Goal: Task Accomplishment & Management: Manage account settings

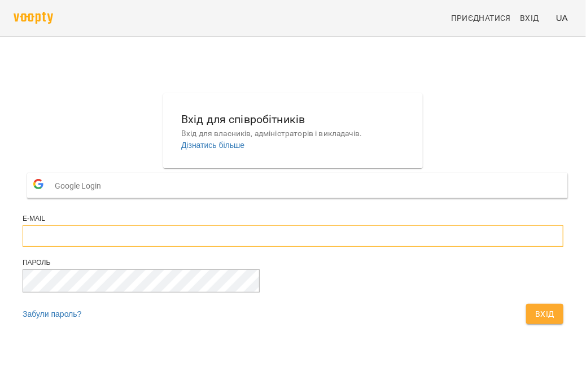
type input "**********"
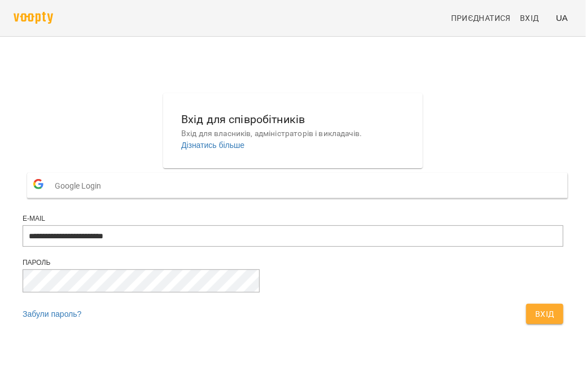
drag, startPoint x: 386, startPoint y: 341, endPoint x: 385, endPoint y: 334, distance: 8.0
click at [535, 321] on span "Вхід" at bounding box center [544, 314] width 19 height 14
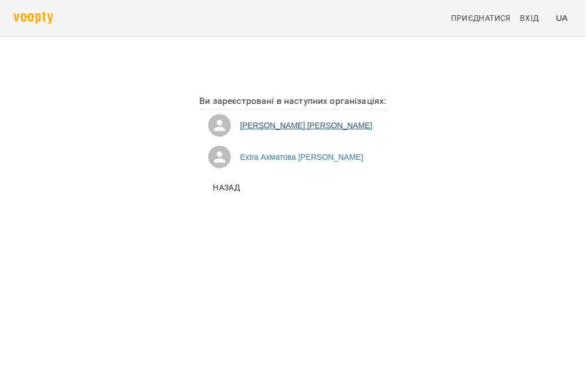
click at [296, 124] on li "Люмила Олена Асмолова" at bounding box center [292, 125] width 187 height 32
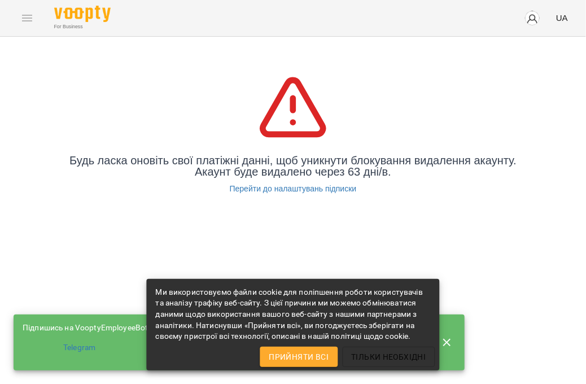
click at [298, 361] on span "Прийняти всі" at bounding box center [299, 357] width 60 height 14
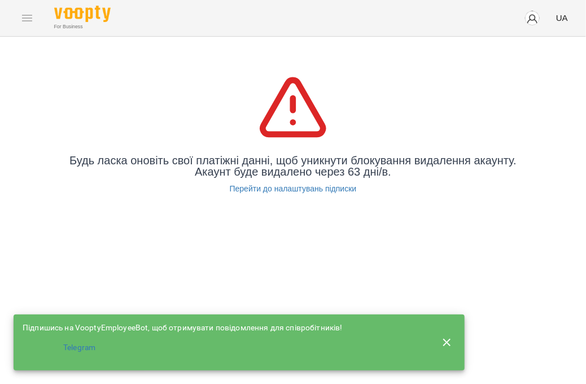
click at [32, 9] on div "For Business UA" at bounding box center [293, 18] width 586 height 36
click at [25, 18] on div "For Business UA" at bounding box center [293, 18] width 586 height 36
